Goal: Information Seeking & Learning: Learn about a topic

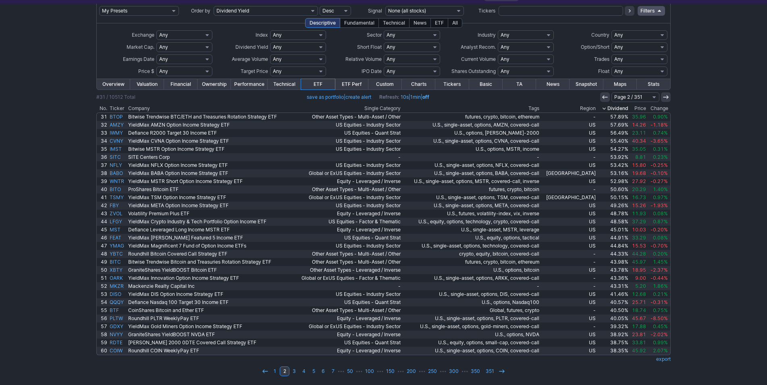
scroll to position [43, 0]
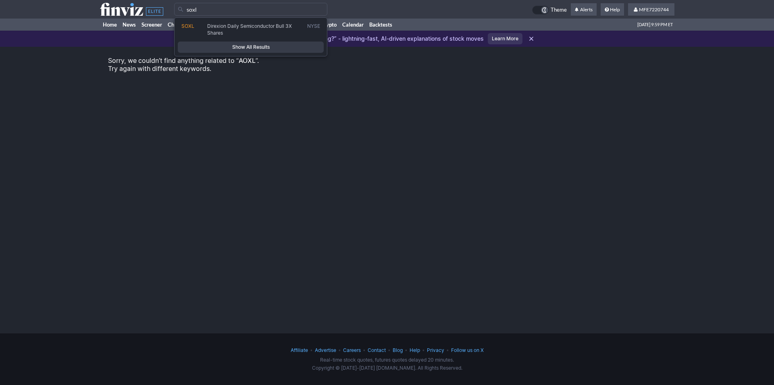
type input "soxl"
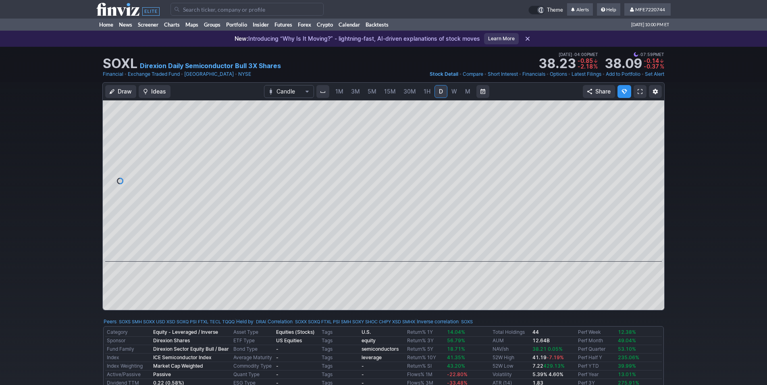
click at [463, 89] on link "M" at bounding box center [467, 91] width 13 height 13
